Goal: Task Accomplishment & Management: Complete application form

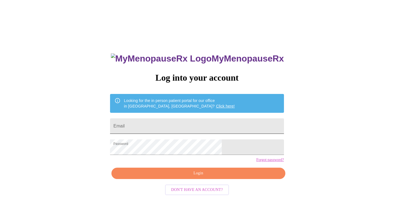
click at [165, 127] on input "Email" at bounding box center [197, 125] width 174 height 15
type input "[EMAIL_ADDRESS][DOMAIN_NAME]"
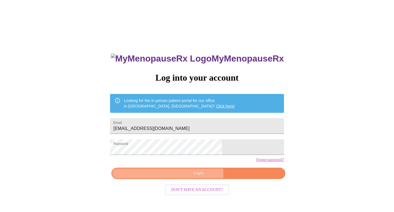
click at [182, 176] on span "Login" at bounding box center [198, 173] width 161 height 7
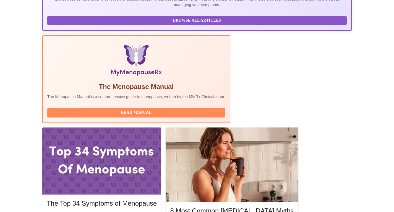
scroll to position [148, 0]
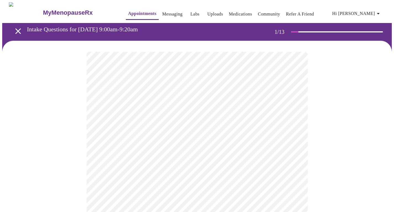
scroll to position [11, 0]
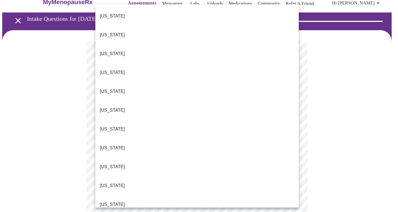
click at [115, 157] on li "[US_STATE]" at bounding box center [197, 166] width 204 height 19
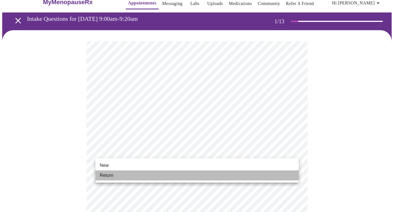
click at [116, 172] on li "Return" at bounding box center [197, 175] width 204 height 10
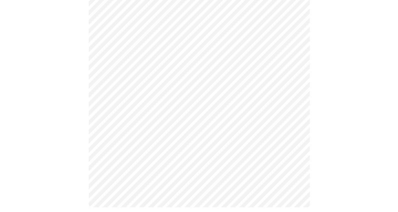
scroll to position [0, 0]
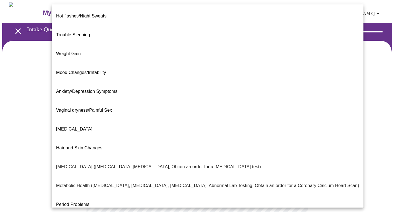
click at [155, 113] on body "MyMenopauseRx Appointments Messaging Labs Uploads Medications Community Refer a…" at bounding box center [199, 168] width 394 height 332
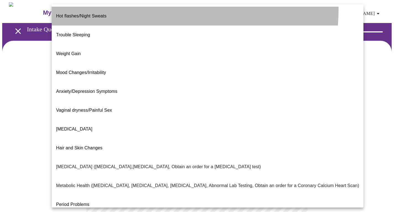
click at [104, 8] on li "Hot flashes/Night Sweats" at bounding box center [208, 16] width 312 height 19
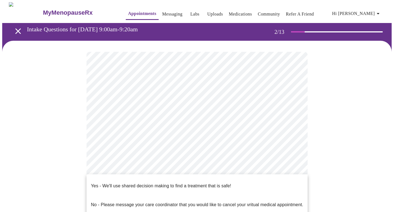
click at [242, 171] on body "MyMenopauseRx Appointments Messaging Labs Uploads Medications Community Refer a…" at bounding box center [199, 166] width 394 height 329
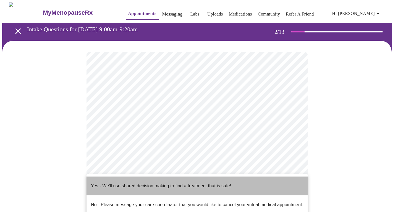
click at [169, 182] on p "Yes - We'll use shared decision making to find a treatment that is safe!" at bounding box center [161, 185] width 140 height 7
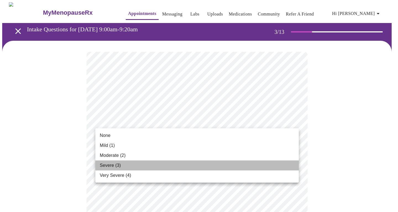
click at [123, 166] on li "Severe (3)" at bounding box center [197, 165] width 204 height 10
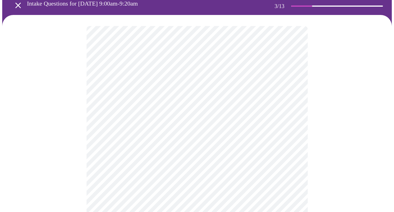
scroll to position [26, 0]
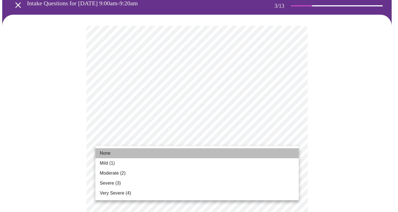
click at [107, 155] on span "None" at bounding box center [105, 153] width 11 height 7
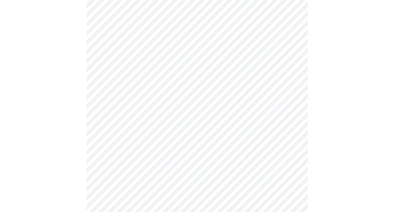
scroll to position [66, 0]
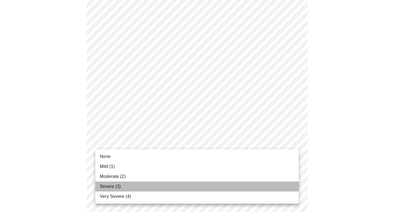
click at [115, 186] on span "Severe (3)" at bounding box center [110, 186] width 21 height 7
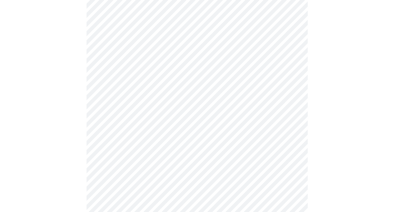
scroll to position [127, 0]
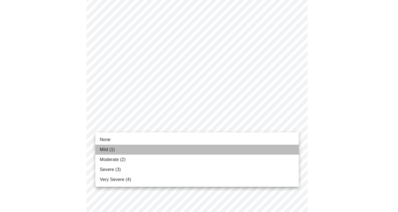
click at [106, 149] on span "Mild (1)" at bounding box center [107, 149] width 15 height 7
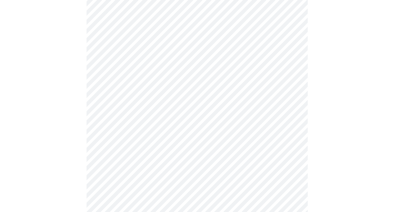
scroll to position [152, 0]
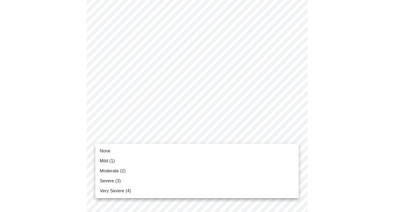
click at [131, 137] on body "MyMenopauseRx Appointments Messaging Labs Uploads Medications Community Refer a…" at bounding box center [199, 203] width 394 height 705
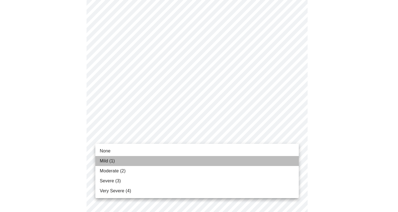
click at [110, 161] on span "Mild (1)" at bounding box center [107, 160] width 15 height 7
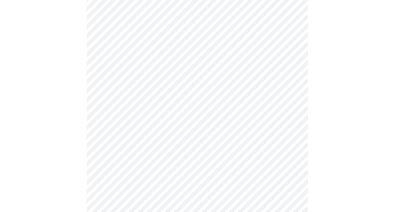
scroll to position [173, 0]
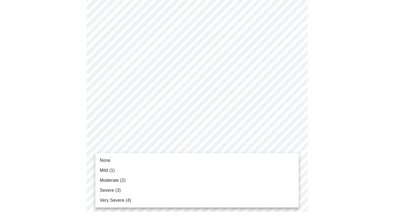
click at [163, 149] on body "MyMenopauseRx Appointments Messaging Labs Uploads Medications Community Refer a…" at bounding box center [199, 177] width 394 height 697
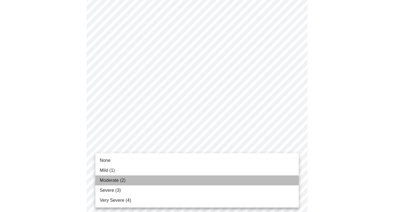
click at [108, 178] on span "Moderate (2)" at bounding box center [113, 180] width 26 height 7
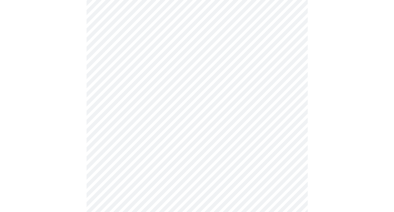
scroll to position [235, 0]
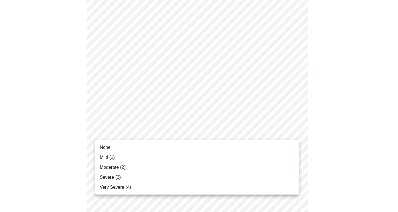
click at [145, 130] on body "MyMenopauseRx Appointments Messaging Labs Uploads Medications Community Refer a…" at bounding box center [199, 111] width 394 height 689
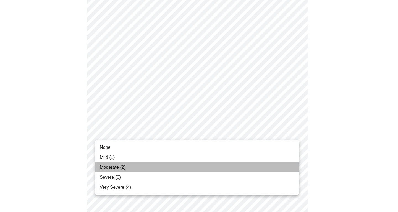
click at [114, 166] on span "Moderate (2)" at bounding box center [113, 167] width 26 height 7
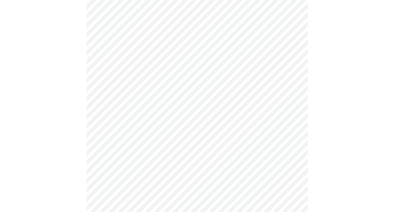
scroll to position [266, 0]
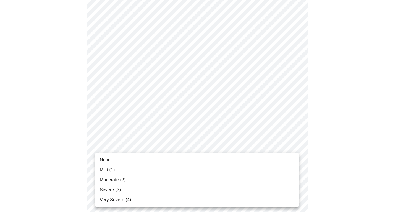
click at [167, 145] on body "MyMenopauseRx Appointments Messaging Labs Uploads Medications Community Refer a…" at bounding box center [199, 76] width 394 height 681
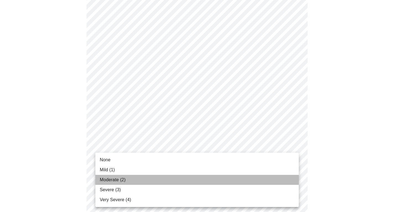
click at [112, 180] on span "Moderate (2)" at bounding box center [113, 179] width 26 height 7
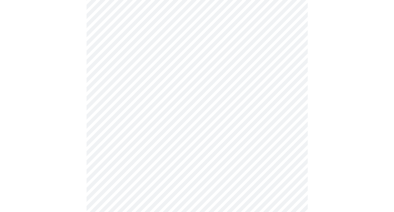
scroll to position [285, 0]
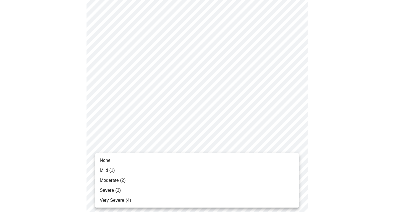
click at [168, 174] on body "MyMenopauseRx Appointments Messaging Labs Uploads Medications Community Refer a…" at bounding box center [199, 54] width 394 height 674
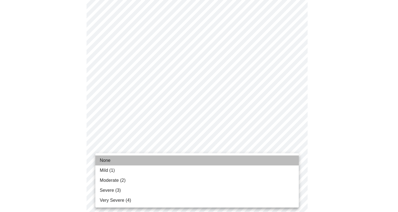
click at [104, 158] on span "None" at bounding box center [105, 160] width 11 height 7
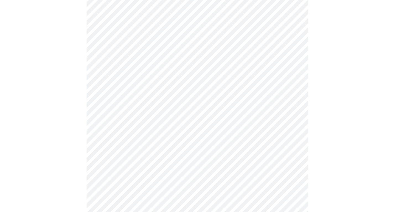
scroll to position [342, 0]
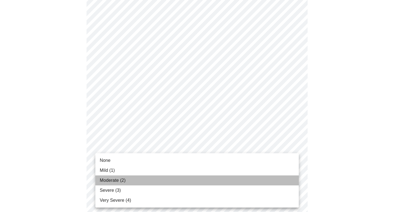
click at [119, 179] on span "Moderate (2)" at bounding box center [113, 180] width 26 height 7
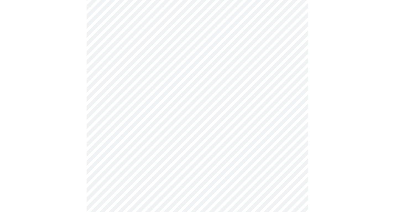
scroll to position [394, 0]
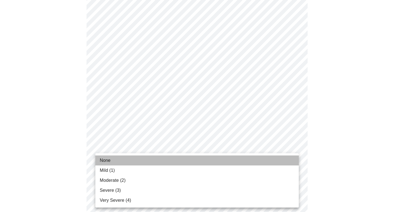
click at [113, 157] on li "None" at bounding box center [197, 160] width 204 height 10
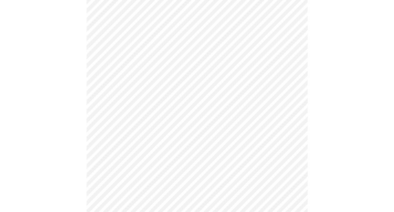
scroll to position [199, 0]
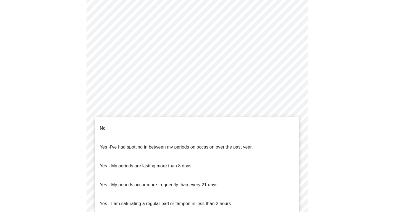
click at [171, 121] on body "MyMenopauseRx Appointments Messaging Labs Uploads Medications Community Refer a…" at bounding box center [199, 65] width 394 height 523
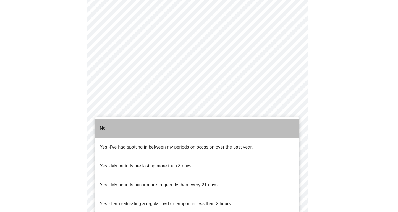
click at [134, 126] on li "No" at bounding box center [197, 128] width 204 height 19
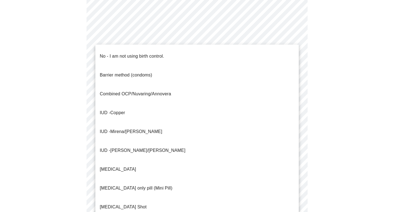
click at [144, 161] on body "MyMenopauseRx Appointments Messaging Labs Uploads Medications Community Refer a…" at bounding box center [199, 64] width 394 height 520
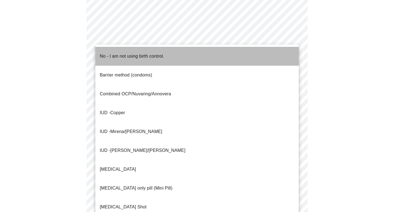
click at [112, 53] on p "No - I am not using birth control." at bounding box center [132, 56] width 64 height 7
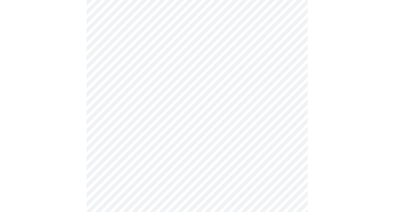
scroll to position [243, 0]
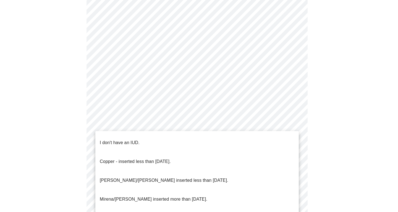
click at [164, 155] on body "MyMenopauseRx Appointments Messaging Labs Uploads Medications Community Refer a…" at bounding box center [199, 17] width 394 height 517
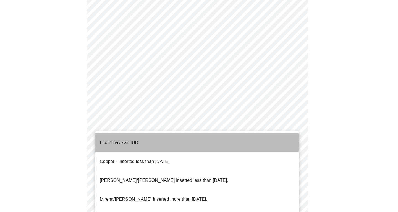
click at [140, 137] on li "I don't have an IUD." at bounding box center [197, 142] width 204 height 19
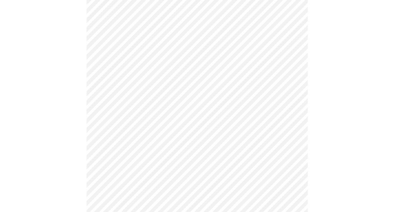
scroll to position [282, 0]
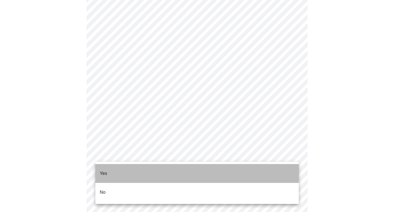
click at [113, 166] on li "Yes" at bounding box center [197, 173] width 204 height 19
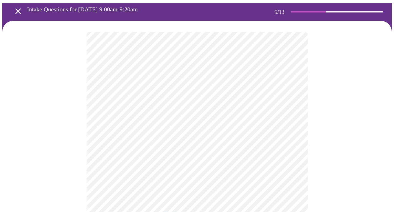
scroll to position [20, 0]
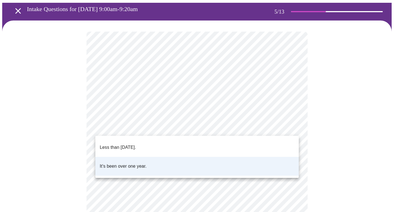
click at [208, 124] on body "MyMenopauseRx Appointments Messaging Labs Uploads Medications Community Refer a…" at bounding box center [199, 161] width 394 height 358
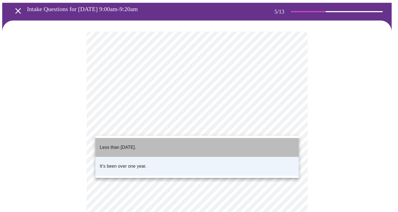
click at [136, 145] on p "Less than [DATE]." at bounding box center [118, 147] width 36 height 7
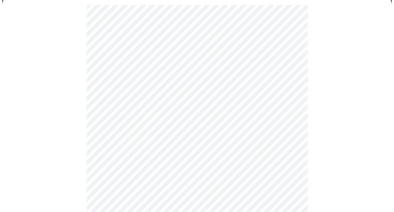
scroll to position [47, 0]
click at [330, 158] on div at bounding box center [197, 121] width 390 height 254
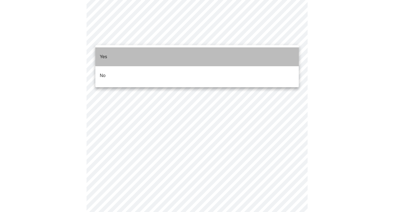
click at [120, 54] on li "Yes" at bounding box center [197, 56] width 204 height 19
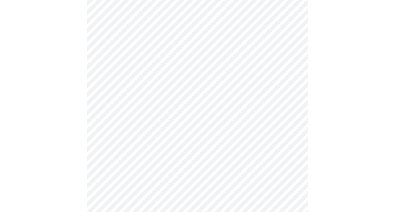
scroll to position [286, 0]
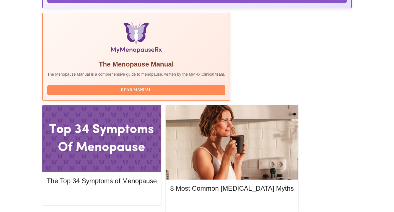
scroll to position [193, 0]
